Goal: Transaction & Acquisition: Purchase product/service

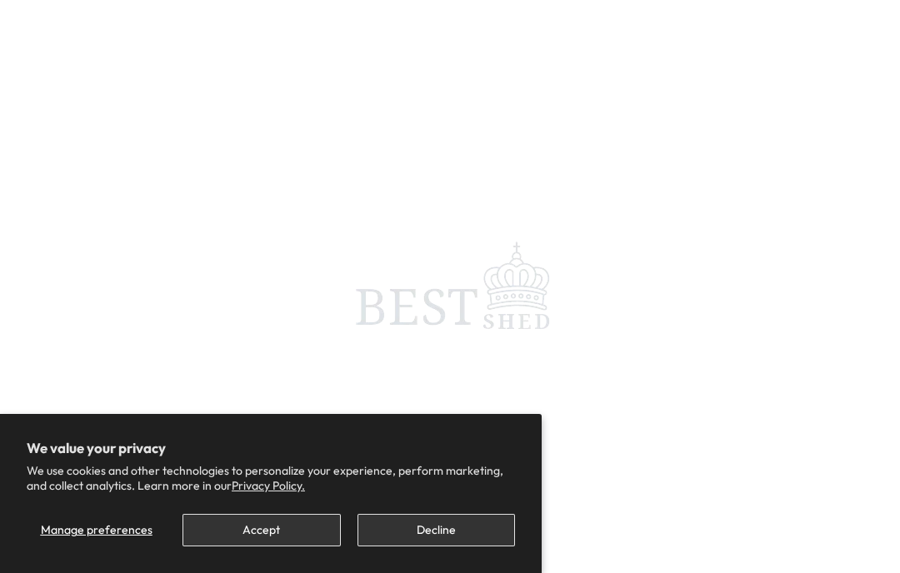
click at [296, 542] on button "Accept" at bounding box center [262, 530] width 158 height 33
click at [277, 535] on button "Accept" at bounding box center [262, 530] width 158 height 33
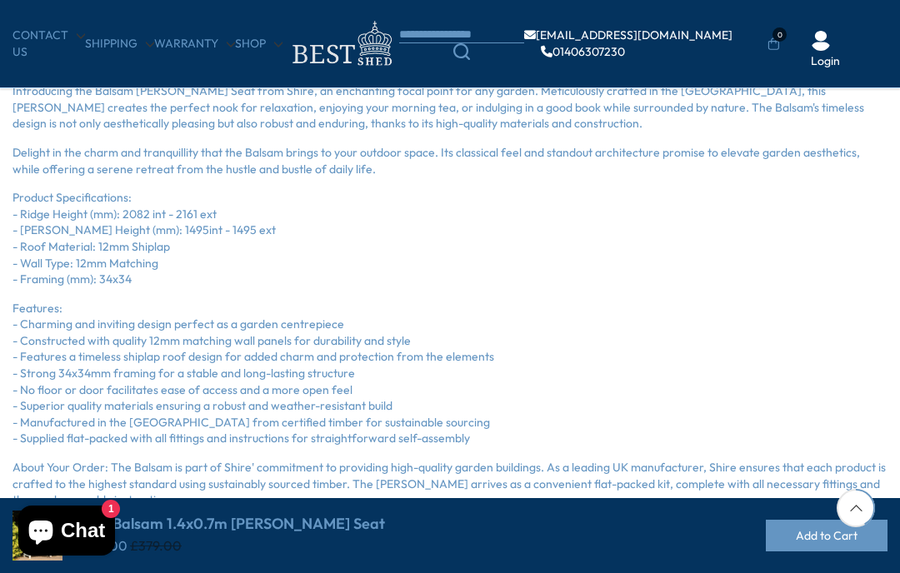
scroll to position [527, 0]
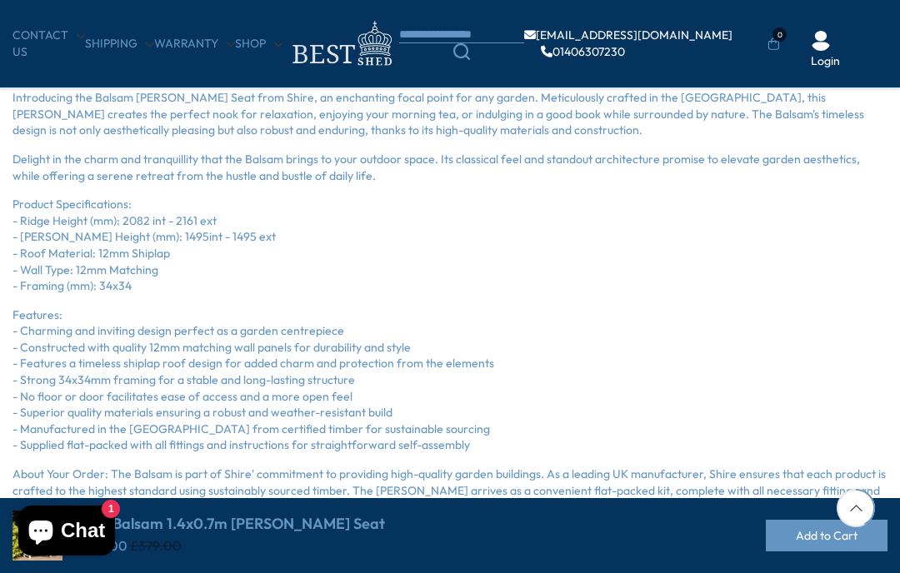
click at [833, 261] on p "Product Specifications: - Ridge Height (mm): 2082 int - 2161 ext - [PERSON_NAME…" at bounding box center [450, 246] width 875 height 98
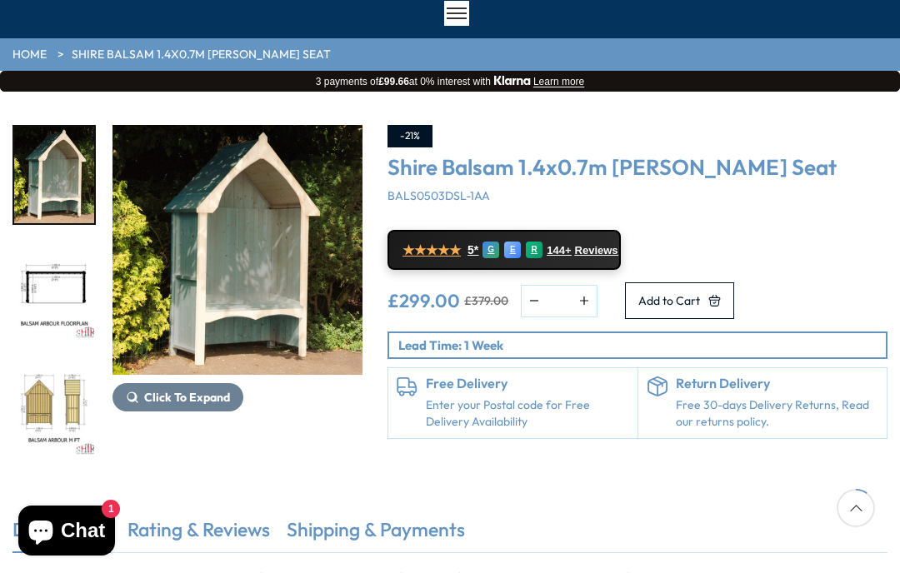
scroll to position [135, 0]
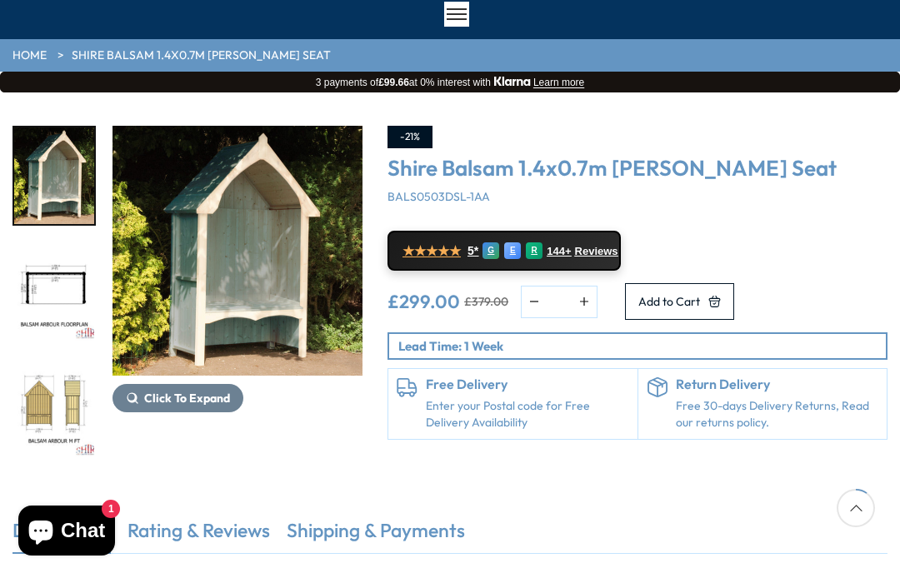
click at [177, 411] on button "Click To Expand" at bounding box center [178, 398] width 131 height 28
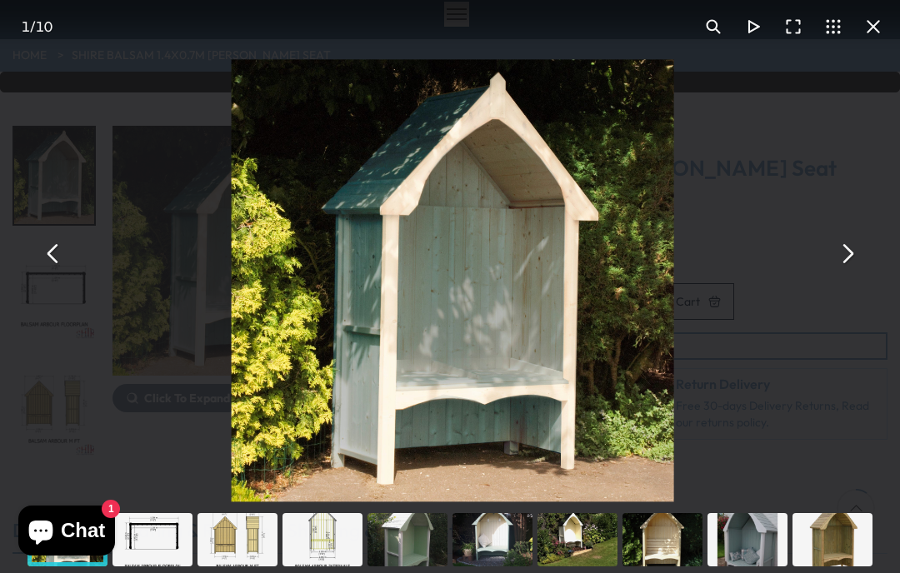
click at [792, 178] on div "Shire Balsam 1.4x0.7m [PERSON_NAME] Seat - Best Shed" at bounding box center [450, 268] width 900 height 507
